Goal: Navigation & Orientation: Find specific page/section

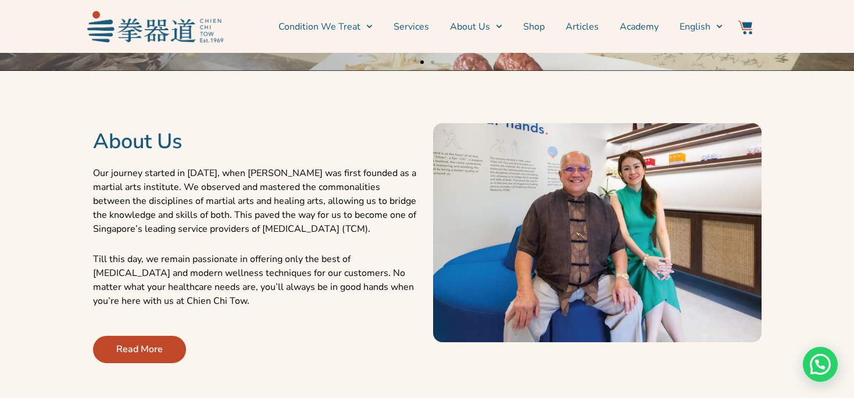
scroll to position [388, 0]
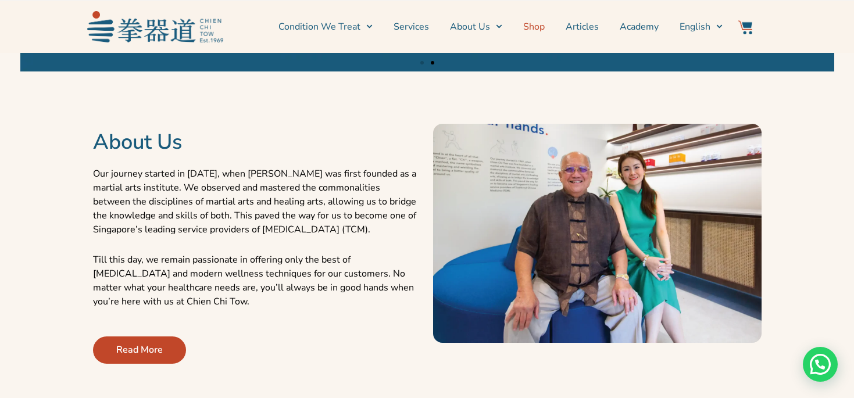
click at [545, 26] on link "Shop" at bounding box center [534, 26] width 22 height 29
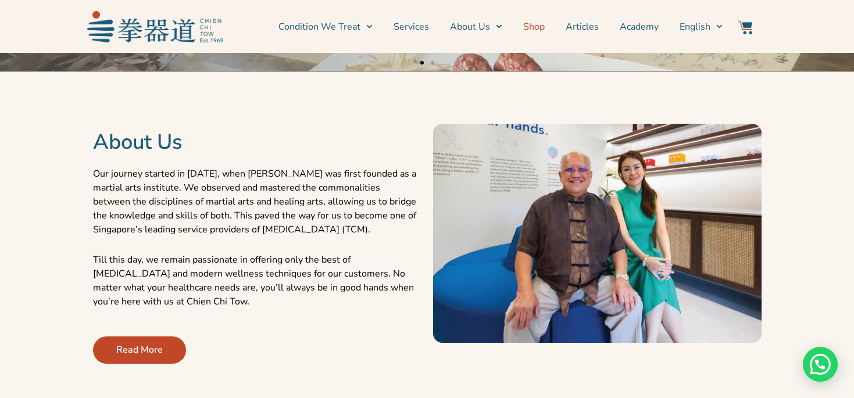
click at [545, 26] on link "Shop" at bounding box center [534, 26] width 22 height 29
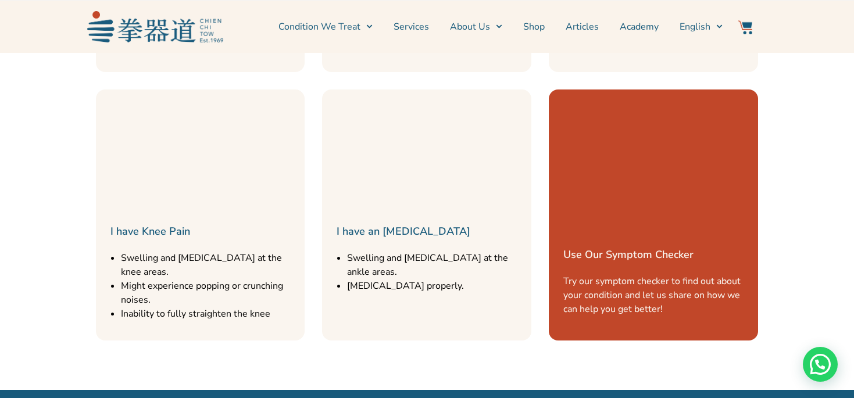
scroll to position [1556, 0]
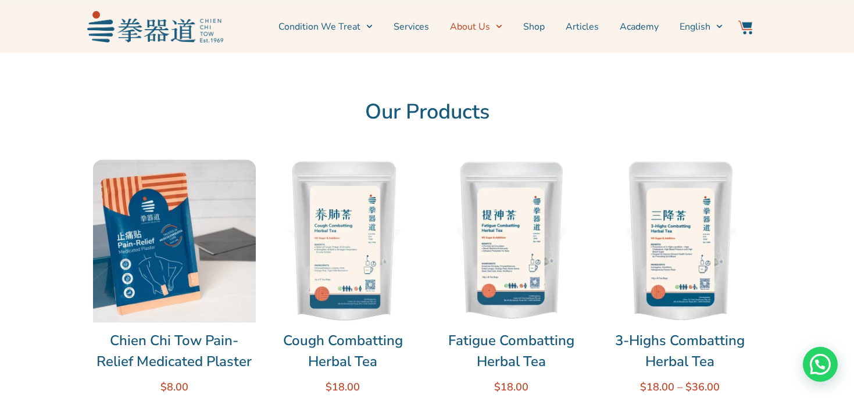
click at [498, 22] on span "Menu" at bounding box center [496, 26] width 12 height 18
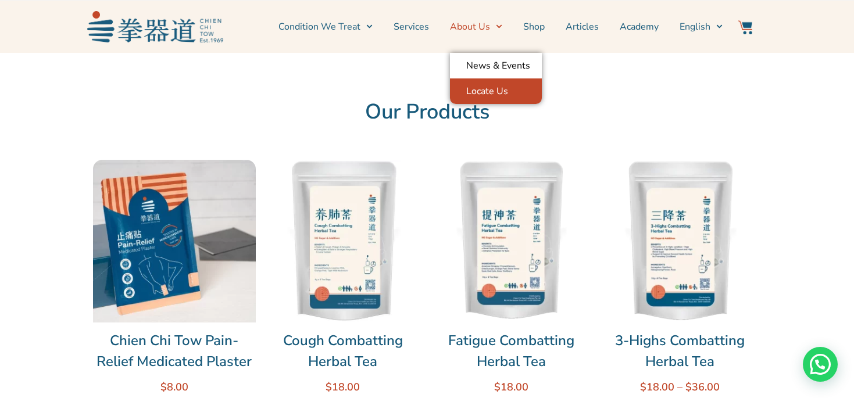
click at [493, 96] on link "Locate Us" at bounding box center [496, 92] width 92 height 26
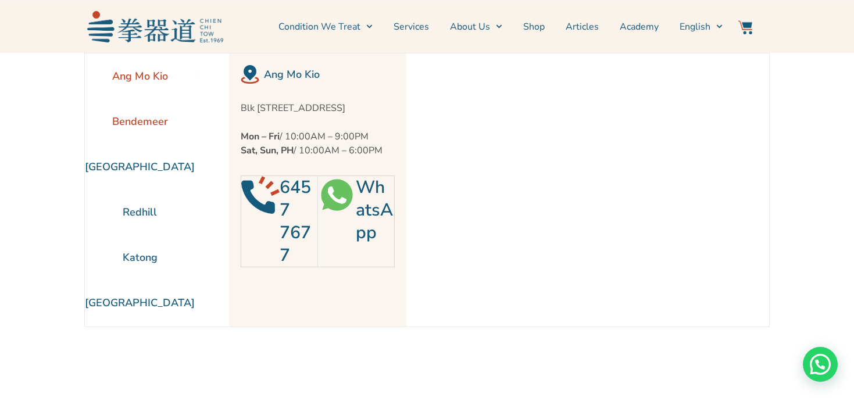
click at [148, 135] on li "Bendemeer" at bounding box center [140, 121] width 110 height 45
click at [137, 251] on li "Katong" at bounding box center [140, 257] width 110 height 45
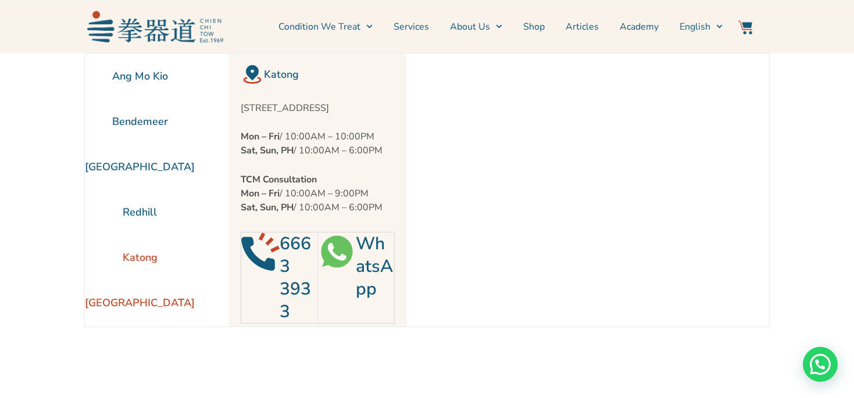
click at [151, 303] on li "[GEOGRAPHIC_DATA]" at bounding box center [140, 302] width 110 height 45
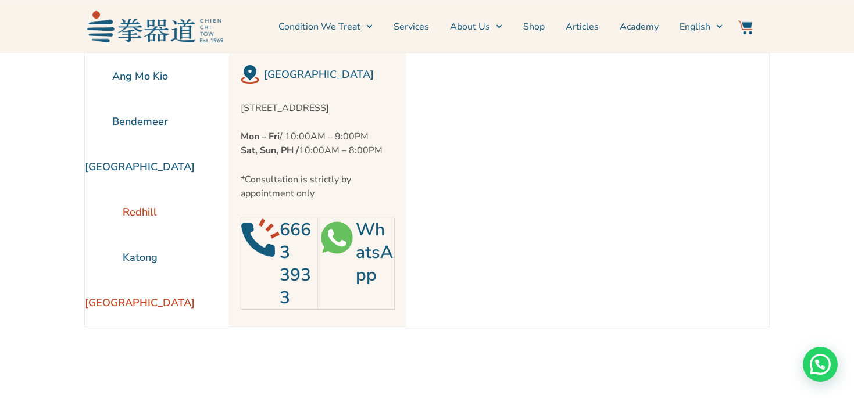
click at [136, 202] on li "Redhill" at bounding box center [140, 212] width 110 height 45
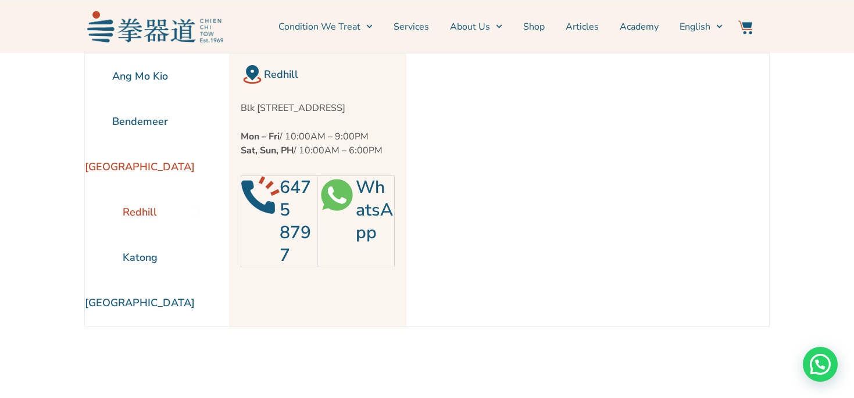
click at [147, 165] on li "[GEOGRAPHIC_DATA]" at bounding box center [140, 166] width 110 height 45
click at [48, 251] on section "Ang Mo Kio Bendemeer [GEOGRAPHIC_DATA] [GEOGRAPHIC_DATA] [GEOGRAPHIC_DATA]" at bounding box center [427, 231] width 854 height 356
